Goal: Task Accomplishment & Management: Use online tool/utility

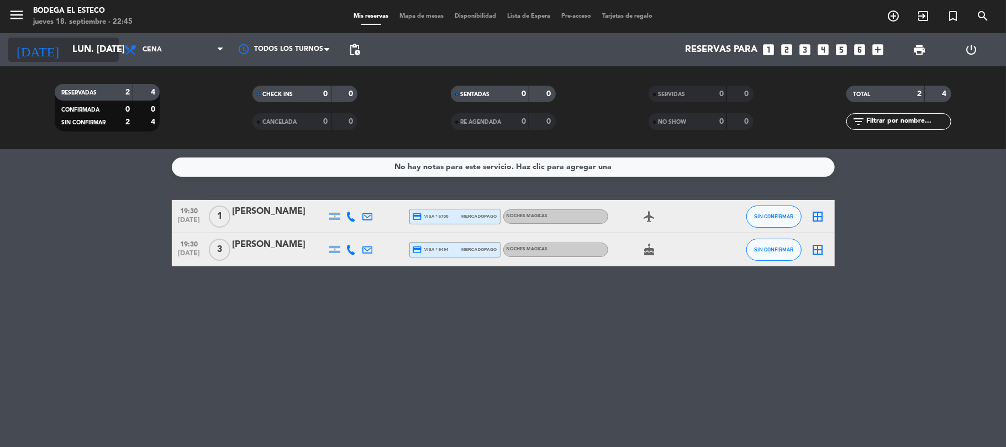
click at [69, 41] on input "lun. [DATE]" at bounding box center [126, 50] width 119 height 22
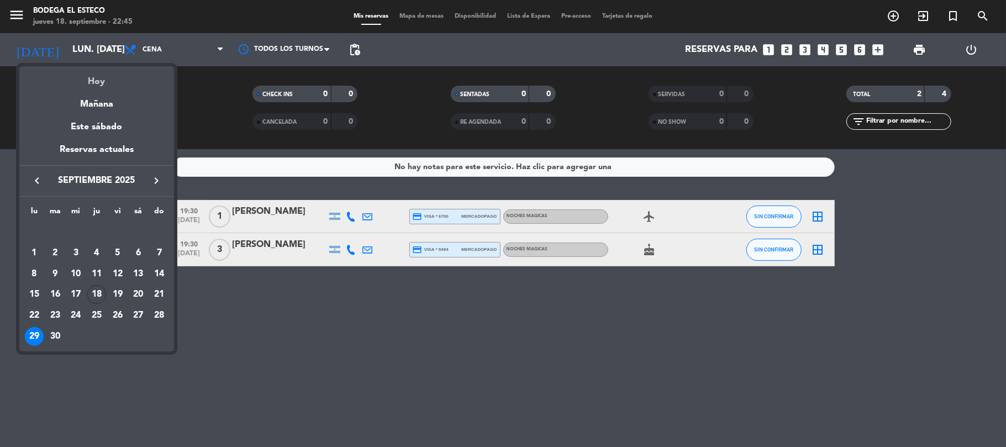
click at [84, 78] on div "Hoy" at bounding box center [96, 77] width 155 height 23
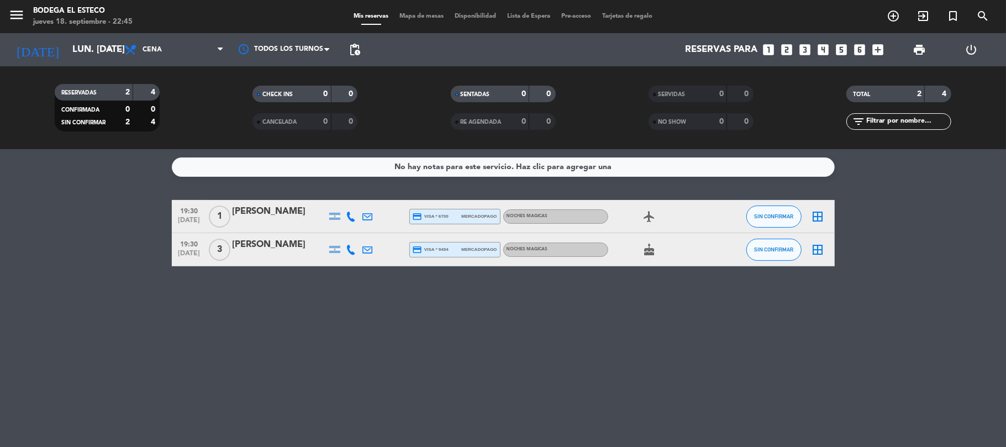
type input "[DEMOGRAPHIC_DATA] [DATE]"
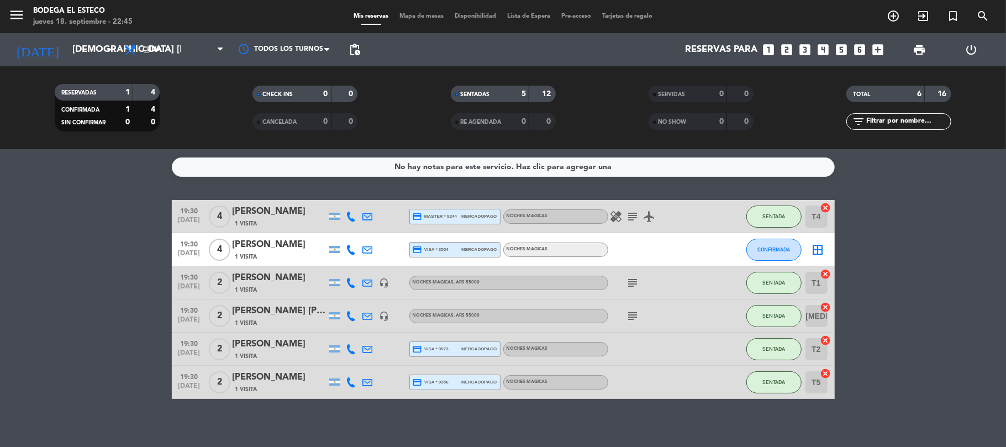
click at [630, 317] on icon "subject" at bounding box center [632, 315] width 13 height 13
click at [627, 283] on icon "subject" at bounding box center [632, 282] width 13 height 13
click at [635, 215] on icon "subject" at bounding box center [632, 216] width 13 height 13
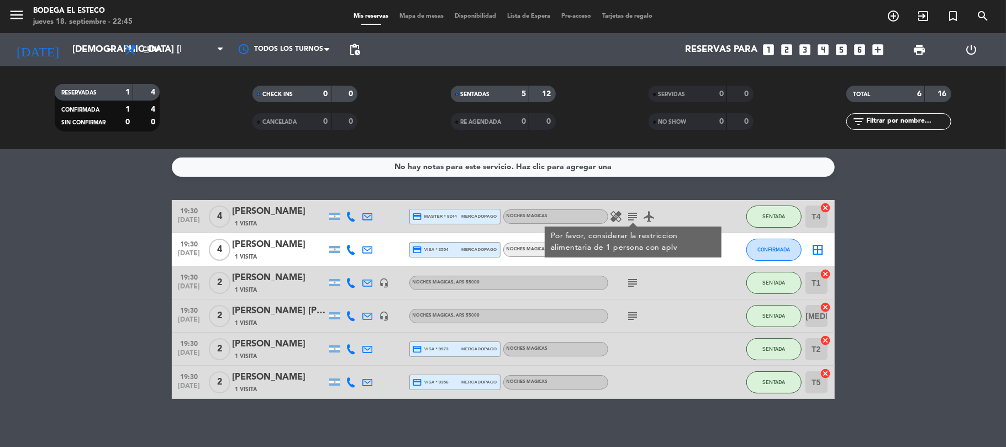
click at [627, 281] on icon "subject" at bounding box center [632, 282] width 13 height 13
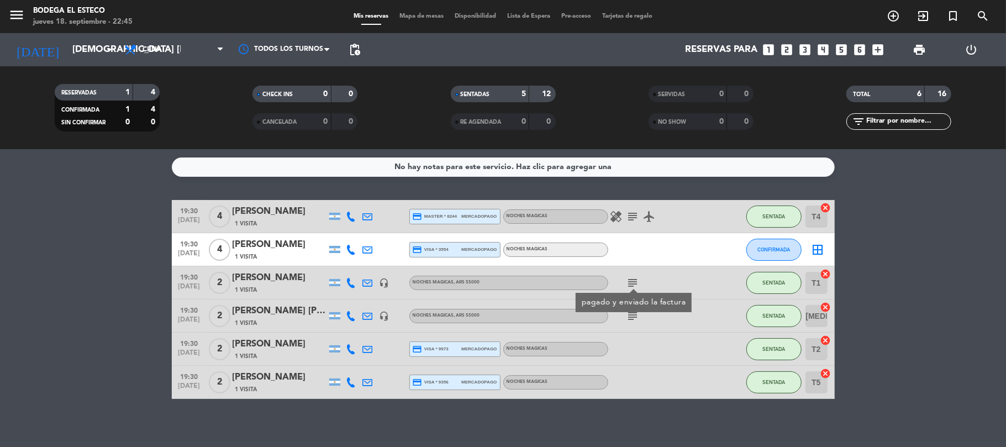
click at [630, 316] on icon "subject" at bounding box center [632, 315] width 13 height 13
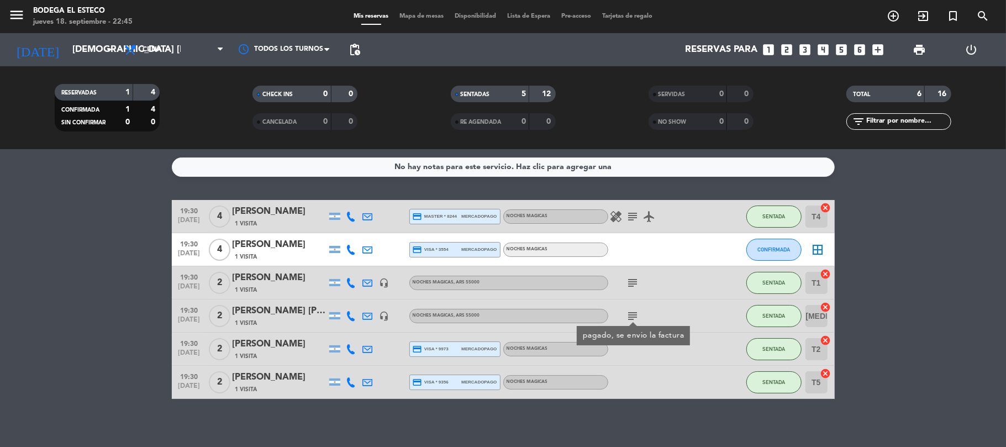
click at [30, 214] on bookings-row "19:30 [DATE] 4 [PERSON_NAME] Sudria 1 Visita credit_card master * 8244 mercadop…" at bounding box center [503, 299] width 1006 height 199
click at [779, 250] on span "CONFIRMADA" at bounding box center [773, 249] width 33 height 6
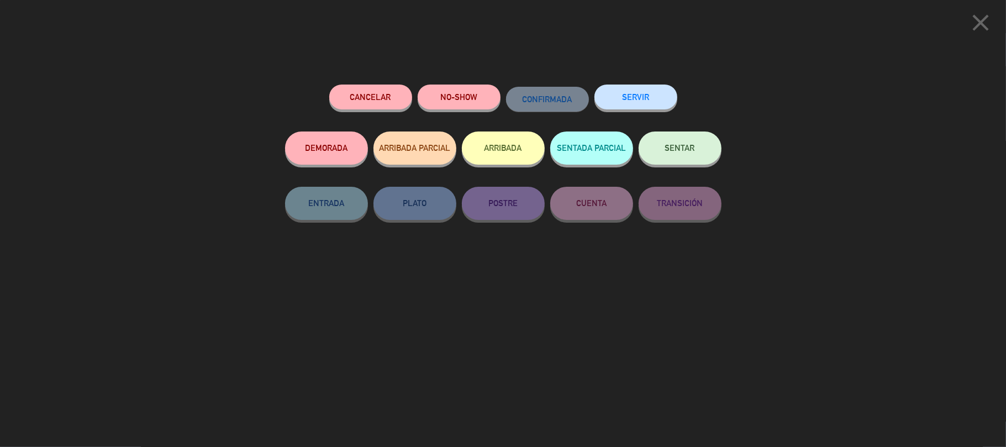
click at [679, 152] on button "SENTAR" at bounding box center [679, 147] width 83 height 33
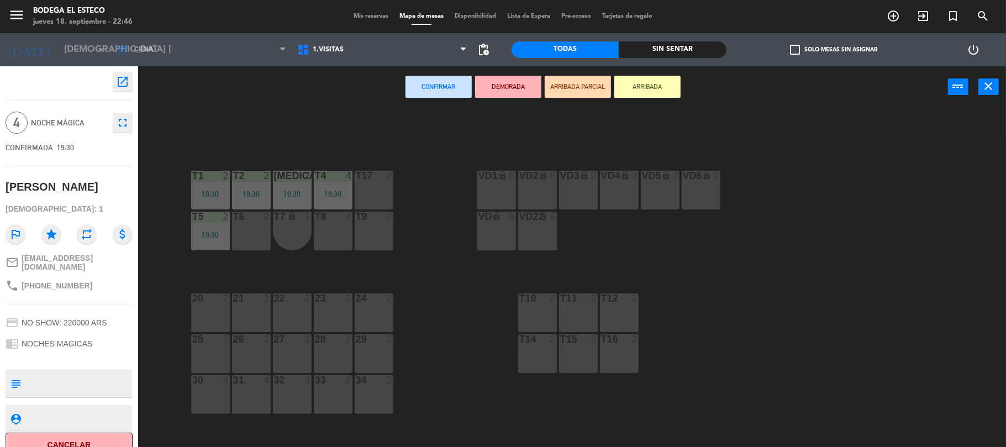
click at [248, 228] on div "T6 2" at bounding box center [251, 230] width 39 height 39
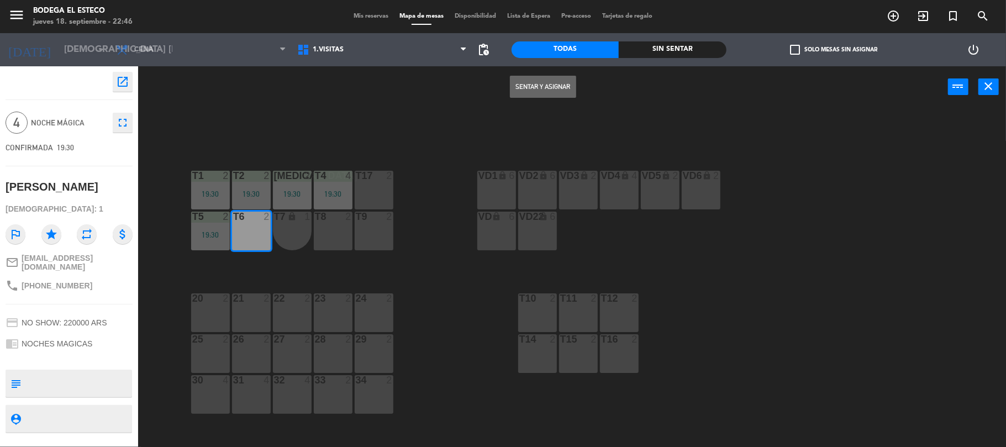
click at [537, 87] on button "Sentar y Asignar" at bounding box center [543, 87] width 66 height 22
